Goal: Task Accomplishment & Management: Manage account settings

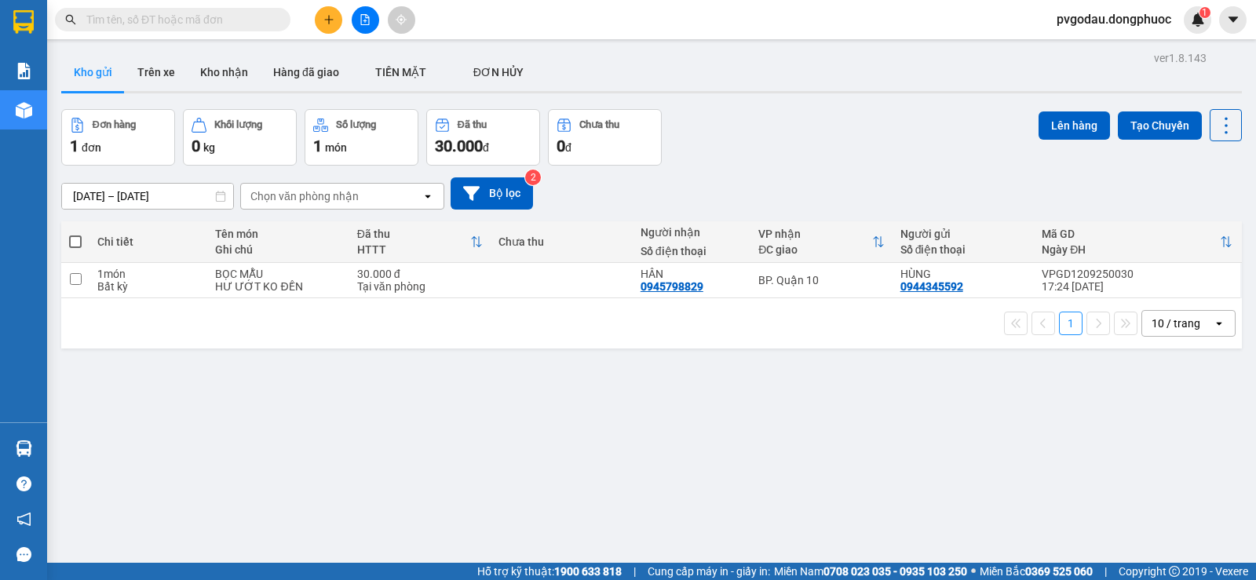
click at [1115, 16] on span "pvgodau.dongphuoc" at bounding box center [1114, 19] width 140 height 20
click at [1107, 46] on span "Đăng xuất" at bounding box center [1119, 48] width 110 height 17
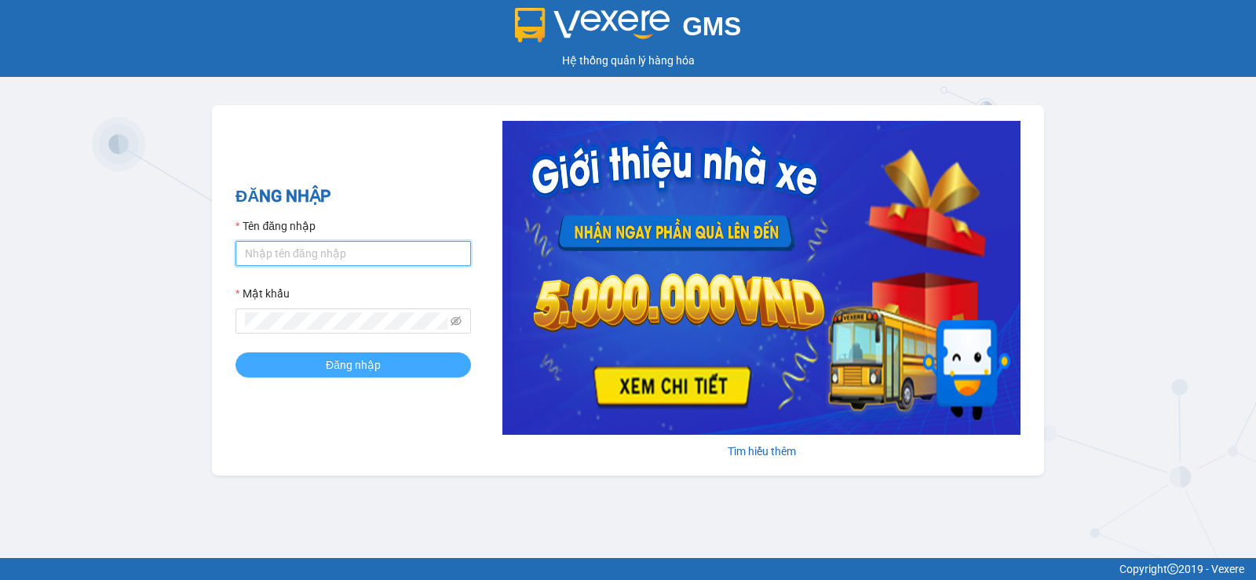
type input "pvgodau.dongphuoc"
click at [400, 365] on button "Đăng nhập" at bounding box center [352, 364] width 235 height 25
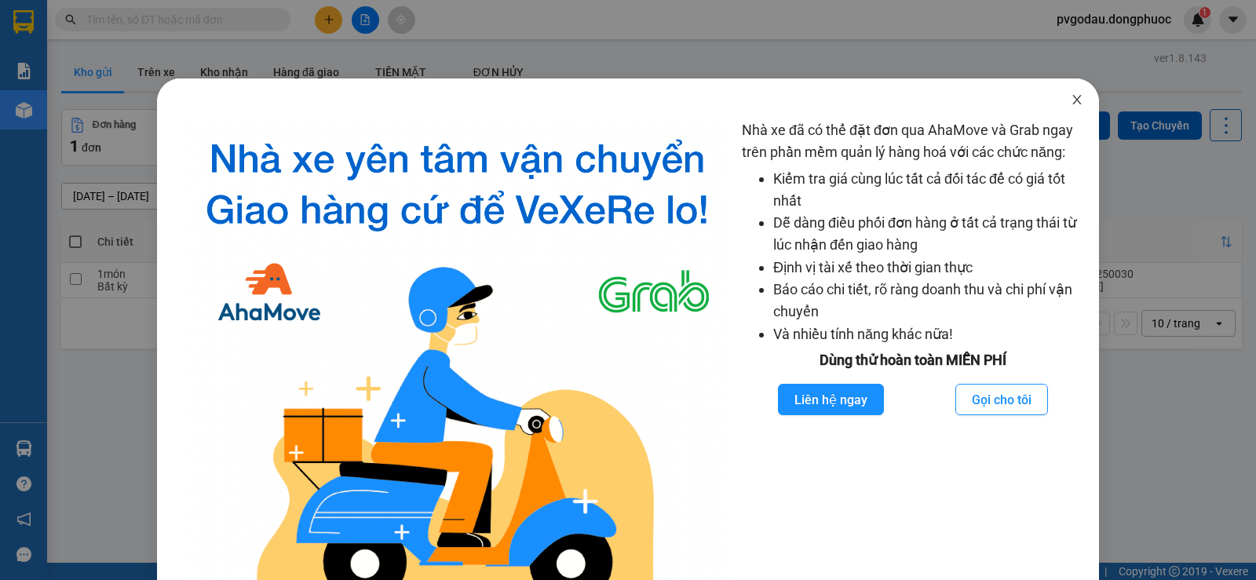
click at [1070, 105] on icon "close" at bounding box center [1076, 99] width 13 height 13
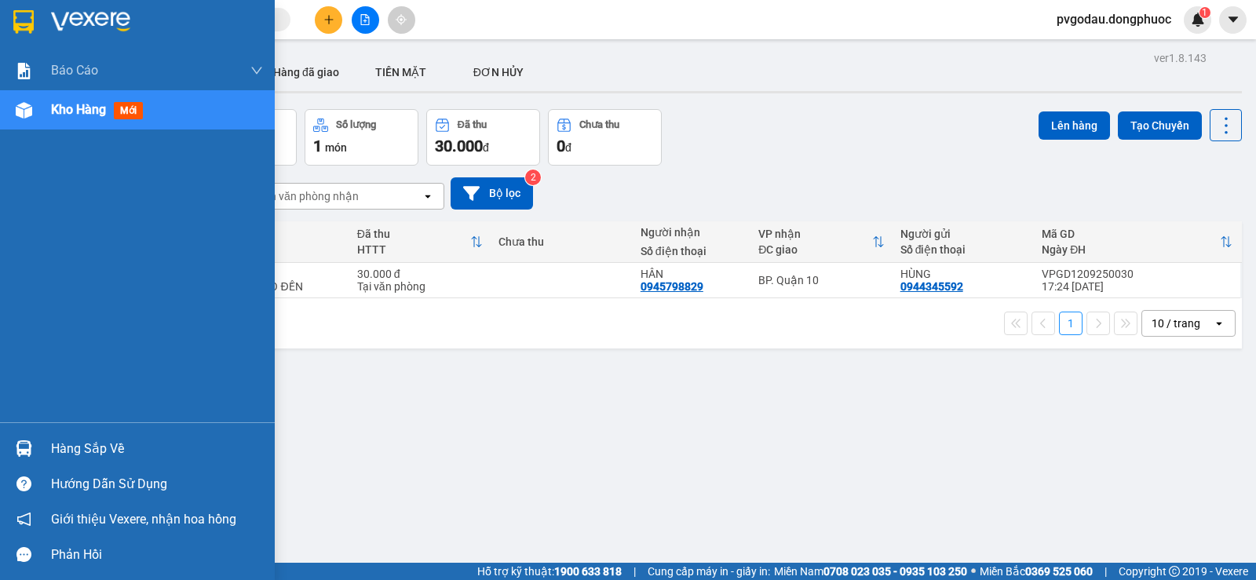
click at [59, 447] on div "Hàng sắp về" at bounding box center [157, 449] width 212 height 24
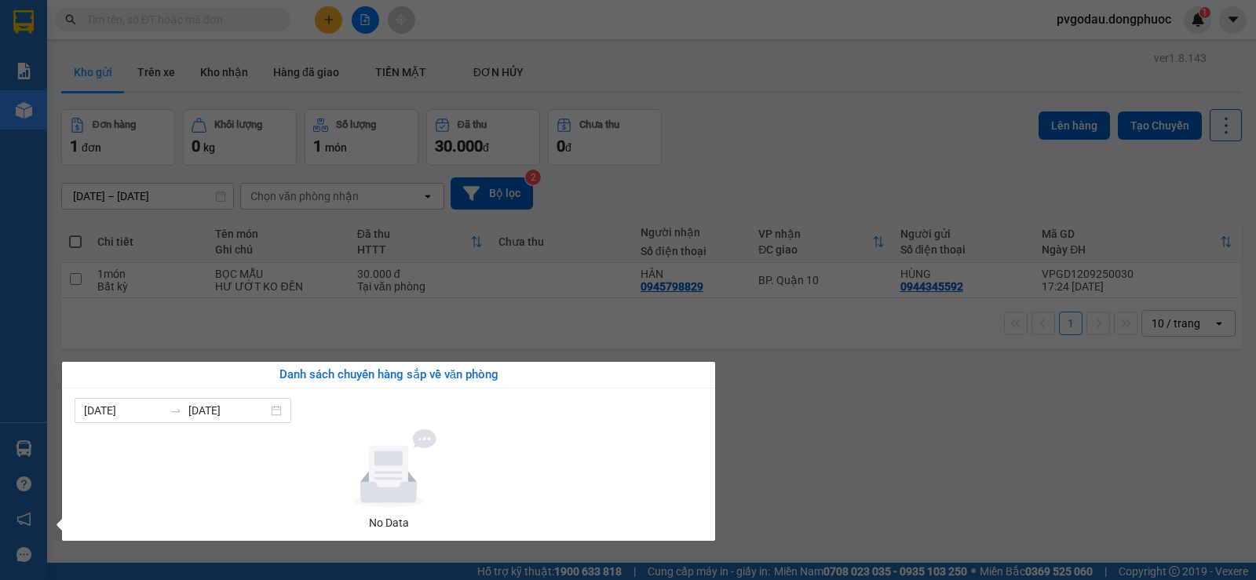
click at [788, 450] on section "Kết quả tìm kiếm ( 0 ) Bộ lọc No Data pvgodau.dongphuoc 1 Báo cáo Mẫu 1: Báo cá…" at bounding box center [628, 290] width 1256 height 580
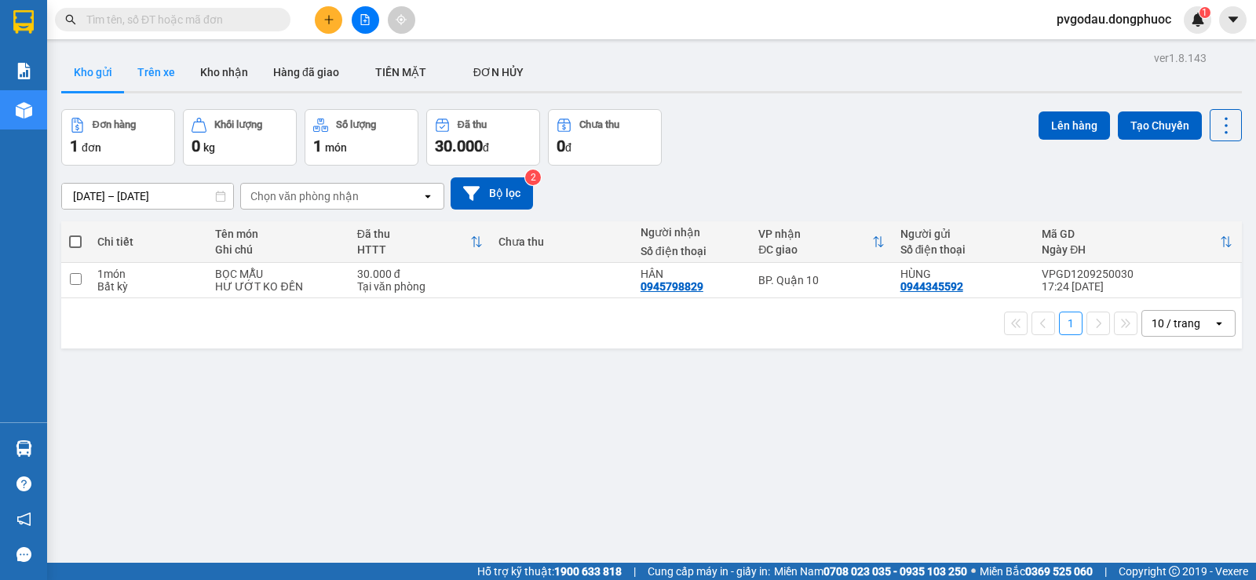
click at [166, 68] on button "Trên xe" at bounding box center [156, 72] width 63 height 38
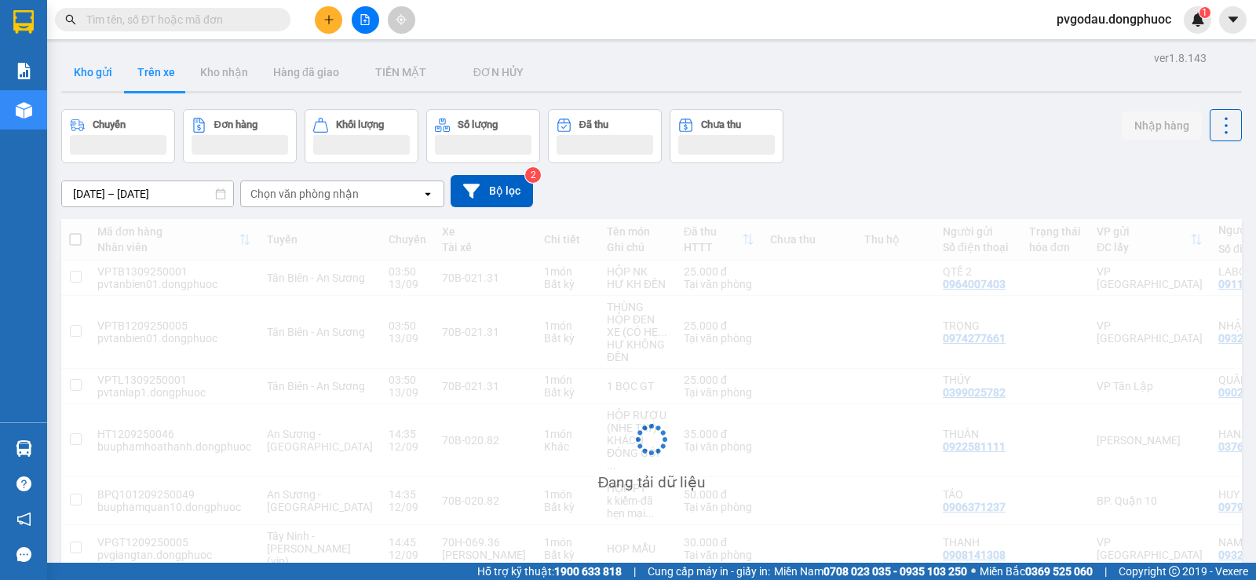
click at [95, 82] on button "Kho gửi" at bounding box center [93, 72] width 64 height 38
